Goal: Task Accomplishment & Management: Manage account settings

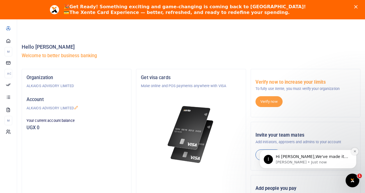
click at [356, 153] on icon "Dismiss notification" at bounding box center [355, 151] width 3 height 3
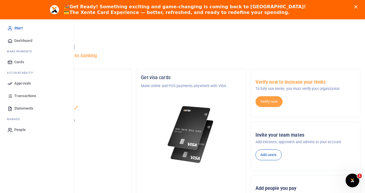
click at [20, 84] on span "Approvals" at bounding box center [22, 84] width 17 height 6
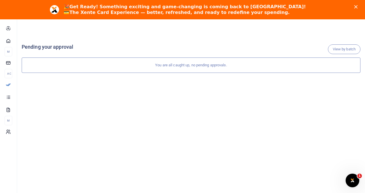
click at [355, 6] on polygon "Close" at bounding box center [355, 6] width 3 height 3
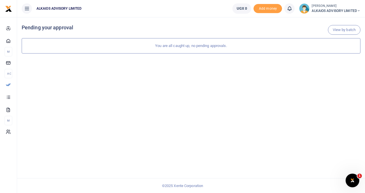
click at [357, 11] on icon at bounding box center [358, 11] width 3 height 4
click at [337, 42] on link "Logout" at bounding box center [338, 42] width 45 height 8
